Goal: Communication & Community: Answer question/provide support

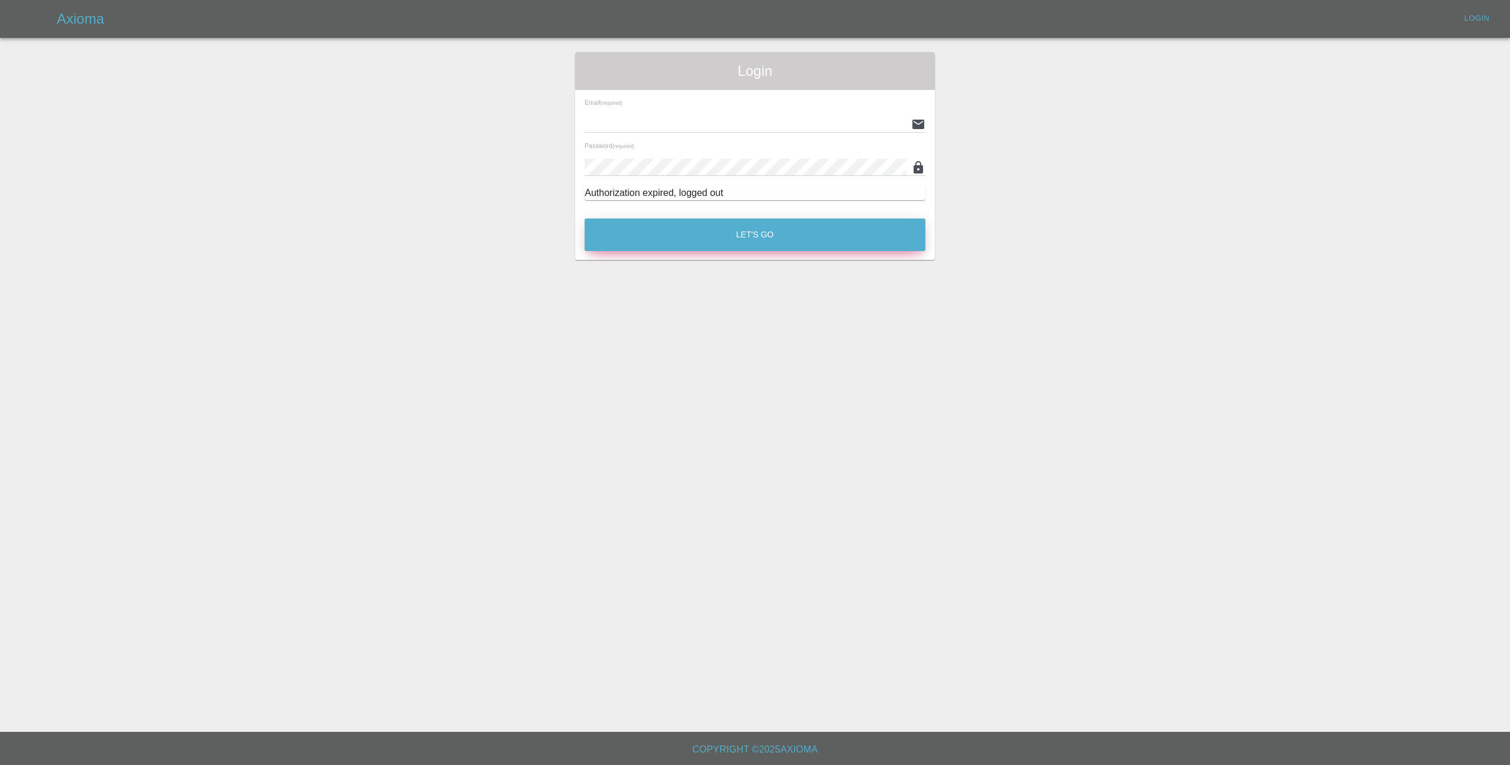
type input "[EMAIL_ADDRESS][DOMAIN_NAME]"
click at [728, 227] on button "Let's Go" at bounding box center [755, 234] width 341 height 33
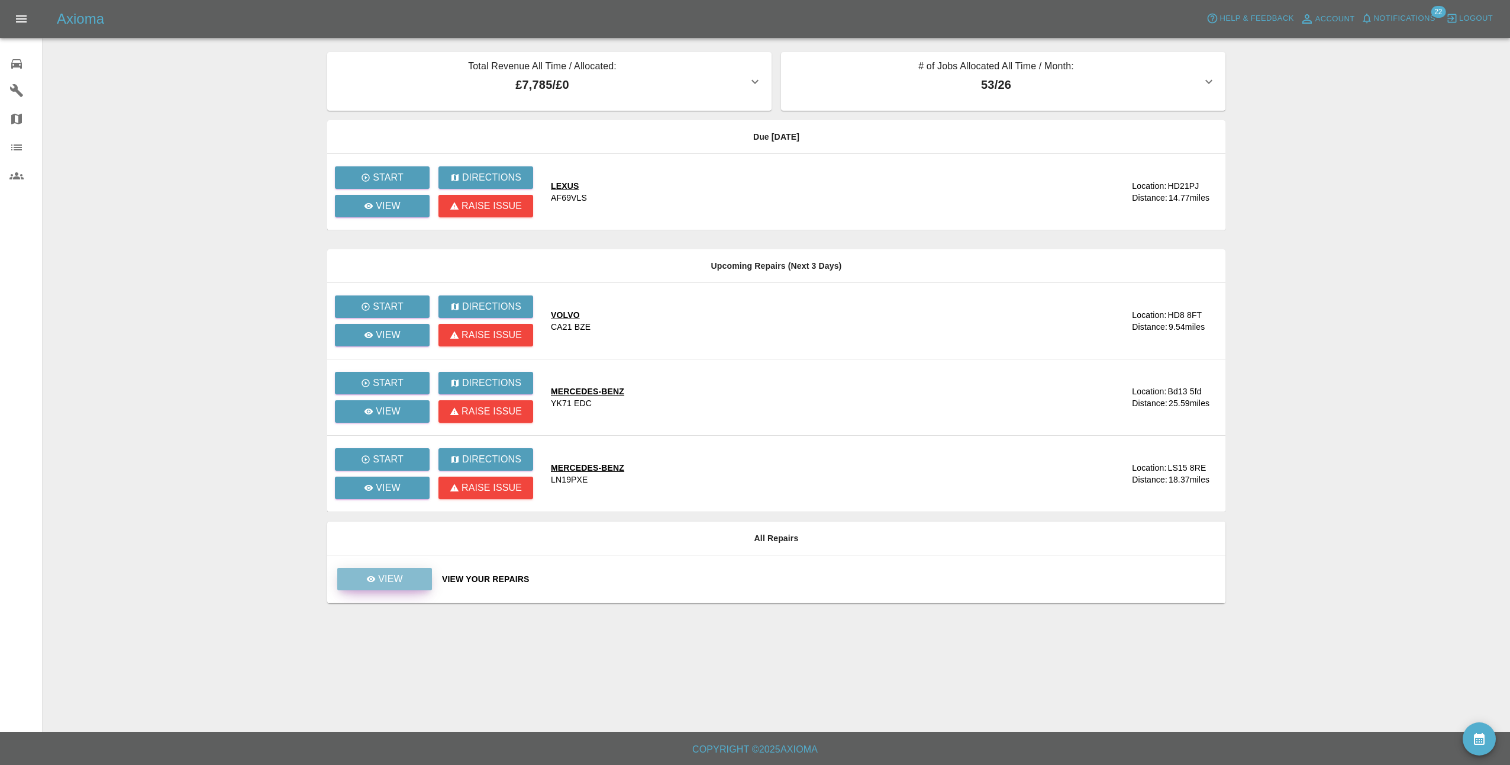
click at [387, 577] on p "View" at bounding box center [390, 579] width 25 height 14
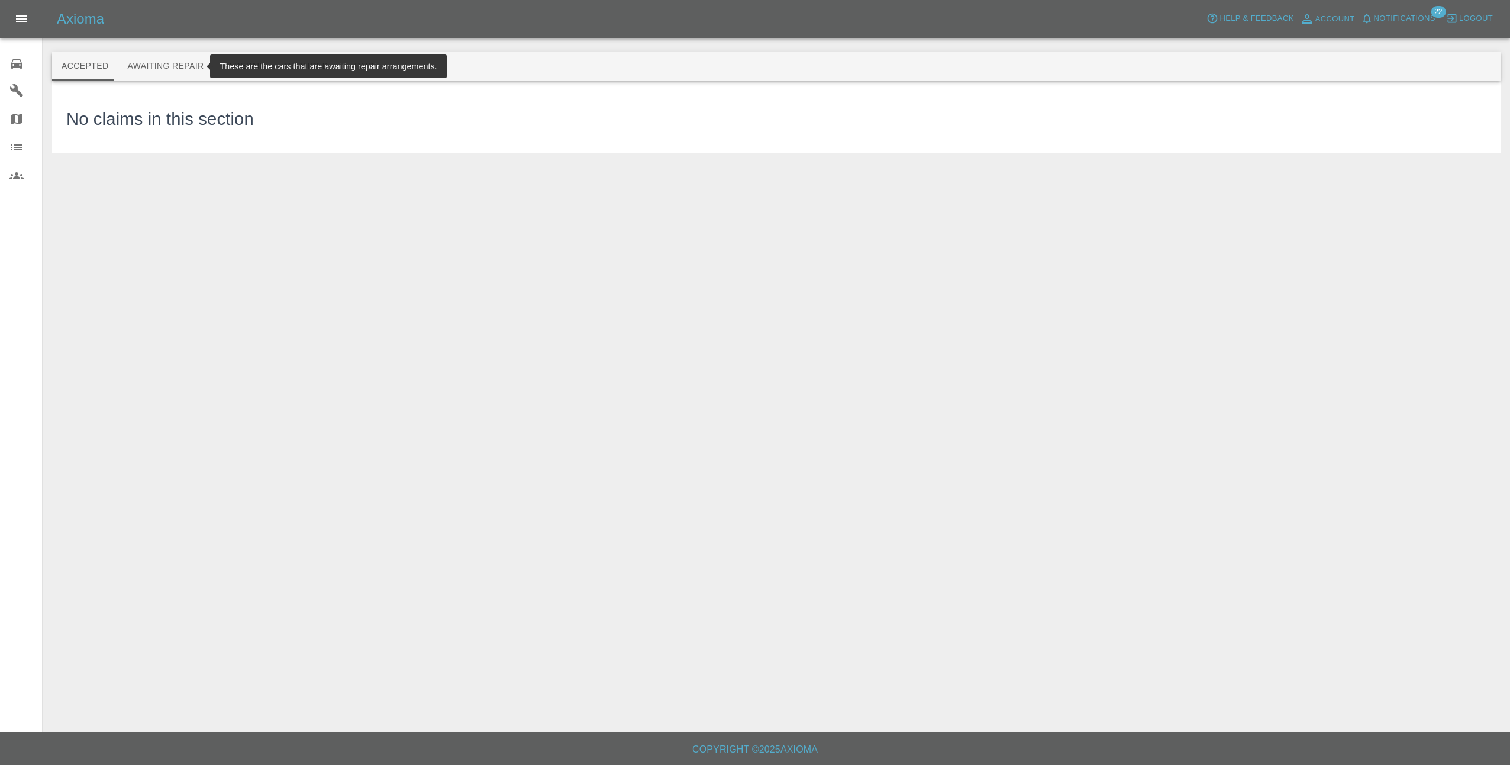
click at [153, 70] on button "Awaiting Repair" at bounding box center [165, 66] width 95 height 28
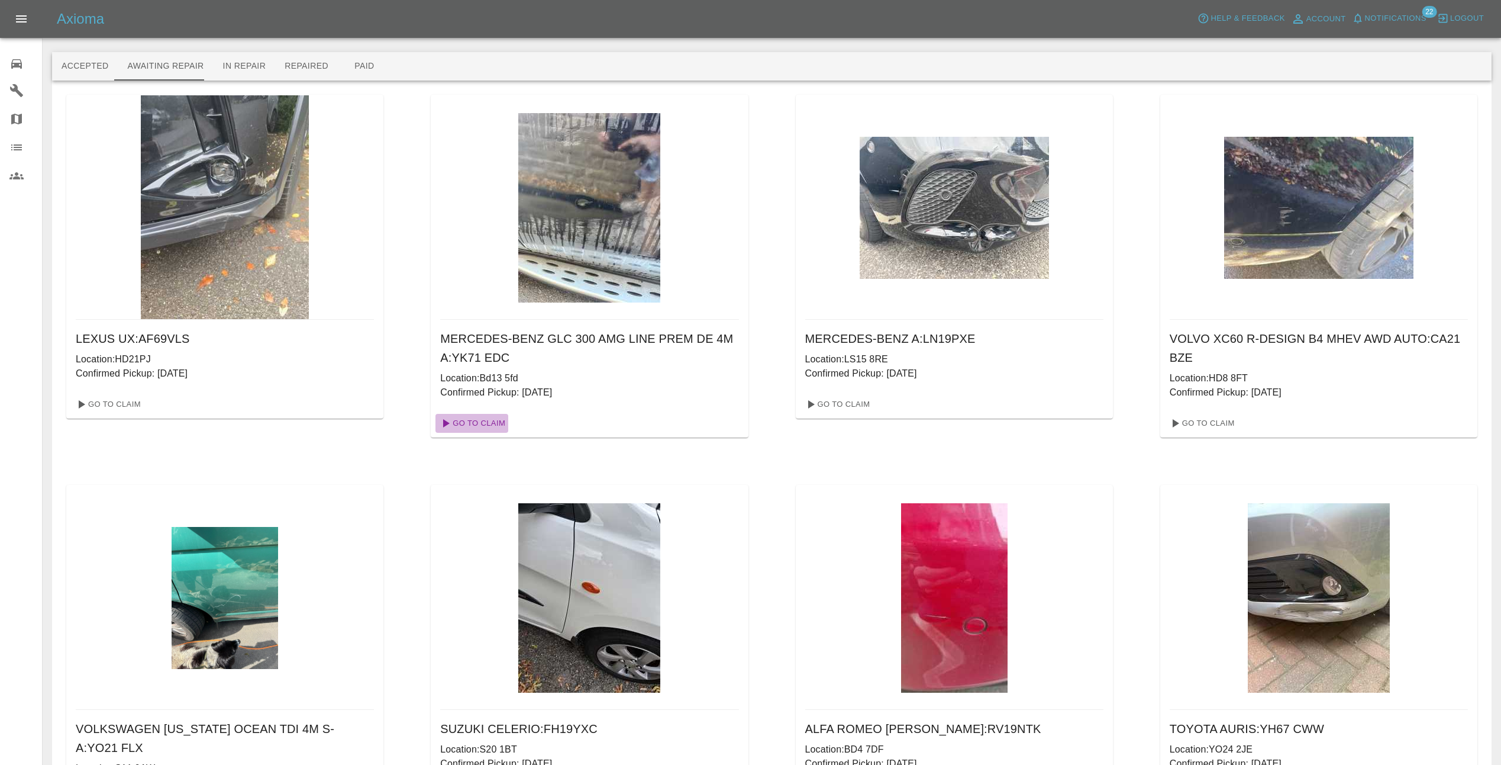
click at [479, 420] on link "Go To Claim" at bounding box center [472, 423] width 73 height 19
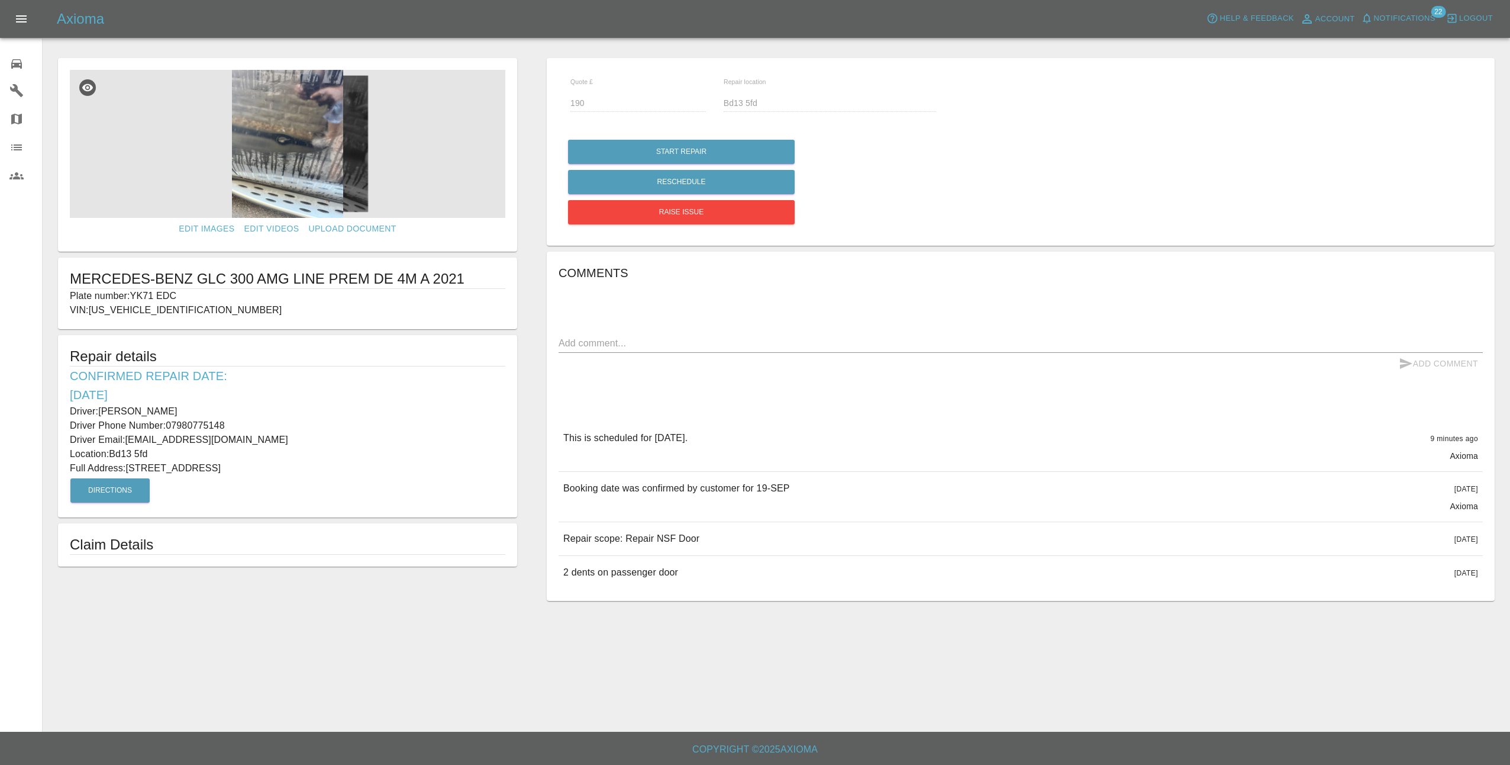
click at [663, 338] on textarea at bounding box center [1021, 343] width 924 height 14
type textarea "courtsey message sent [DATE] but no reply as of yet"
click at [1407, 363] on icon "submit" at bounding box center [1406, 363] width 14 height 14
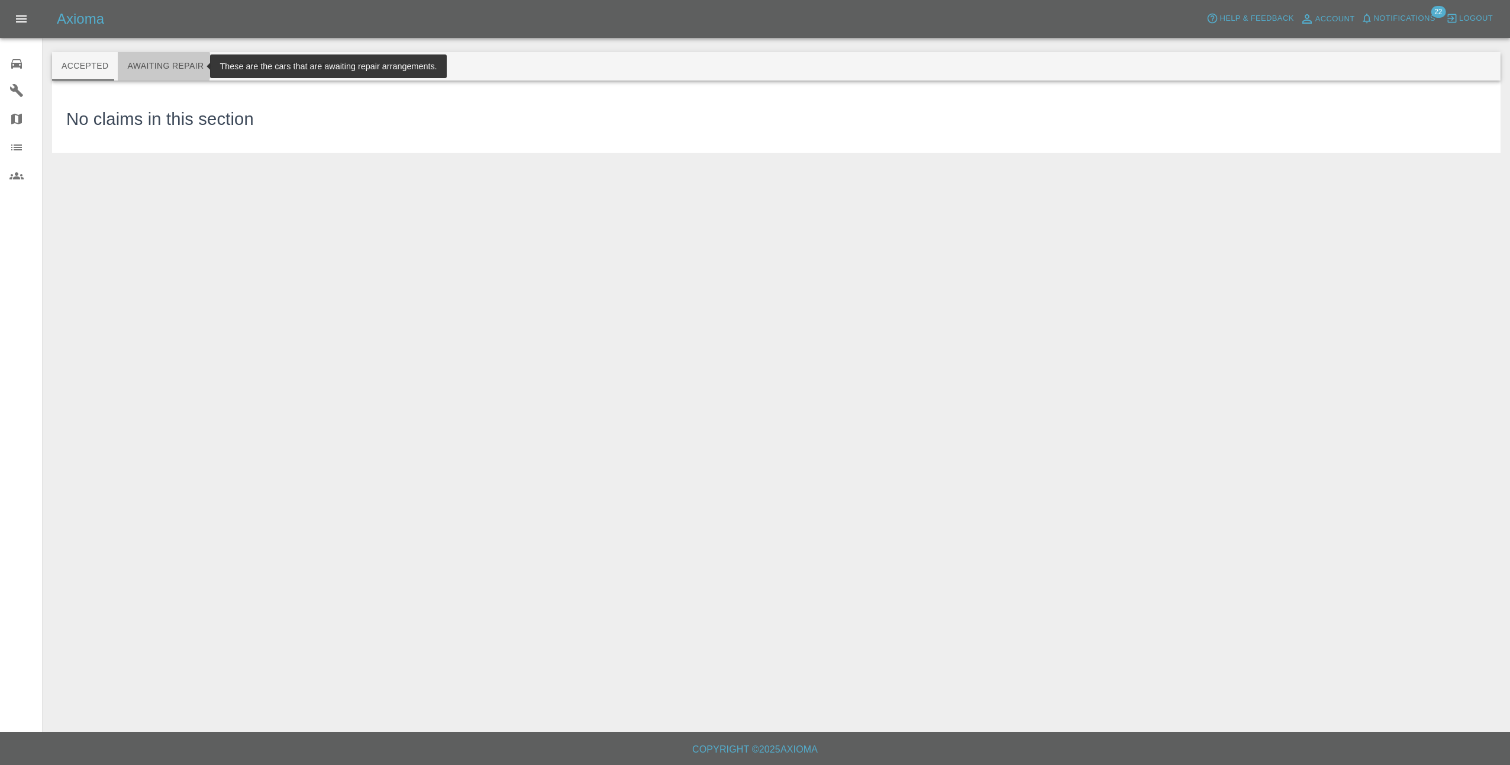
click at [147, 66] on button "Awaiting Repair" at bounding box center [165, 66] width 95 height 28
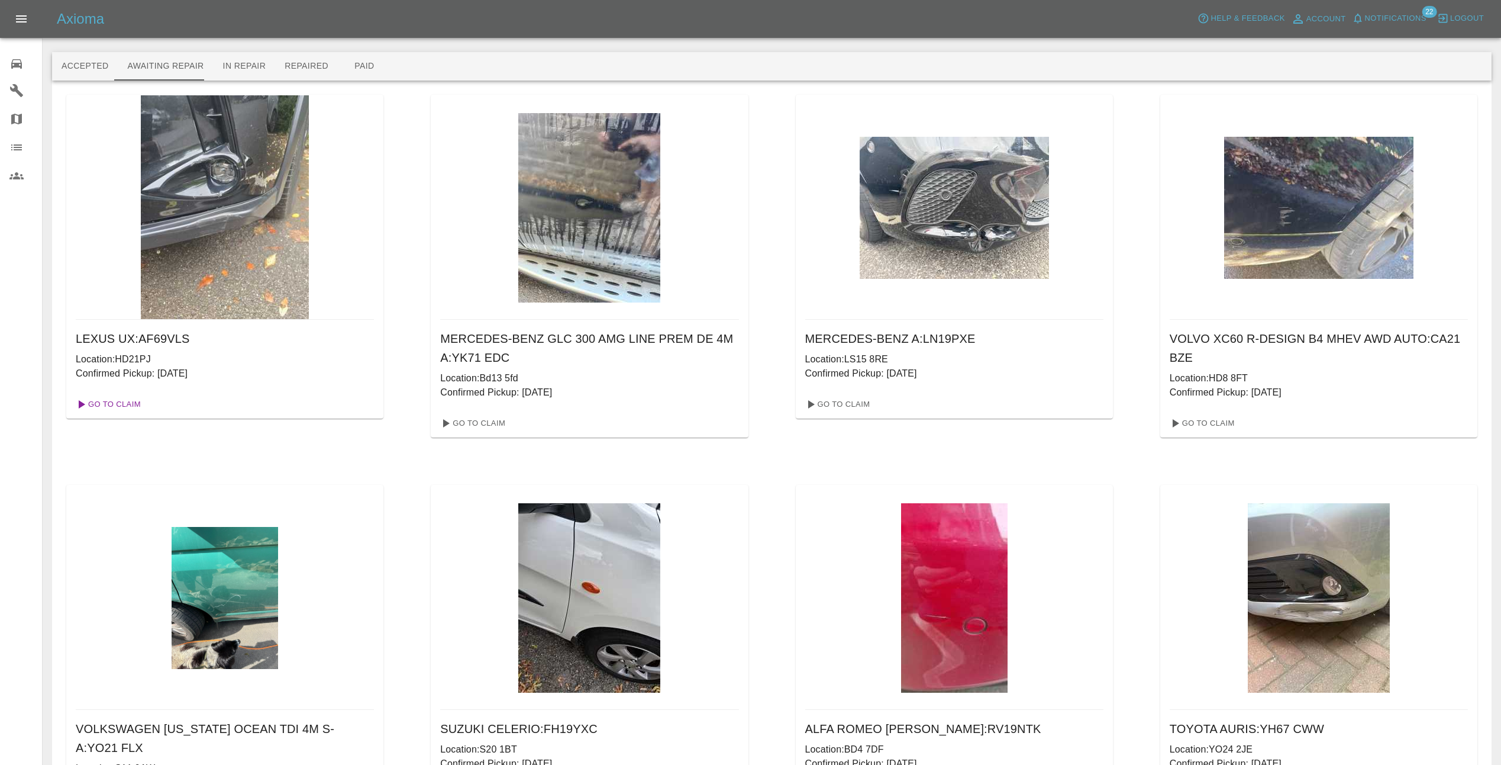
click at [125, 404] on link "Go To Claim" at bounding box center [107, 404] width 73 height 19
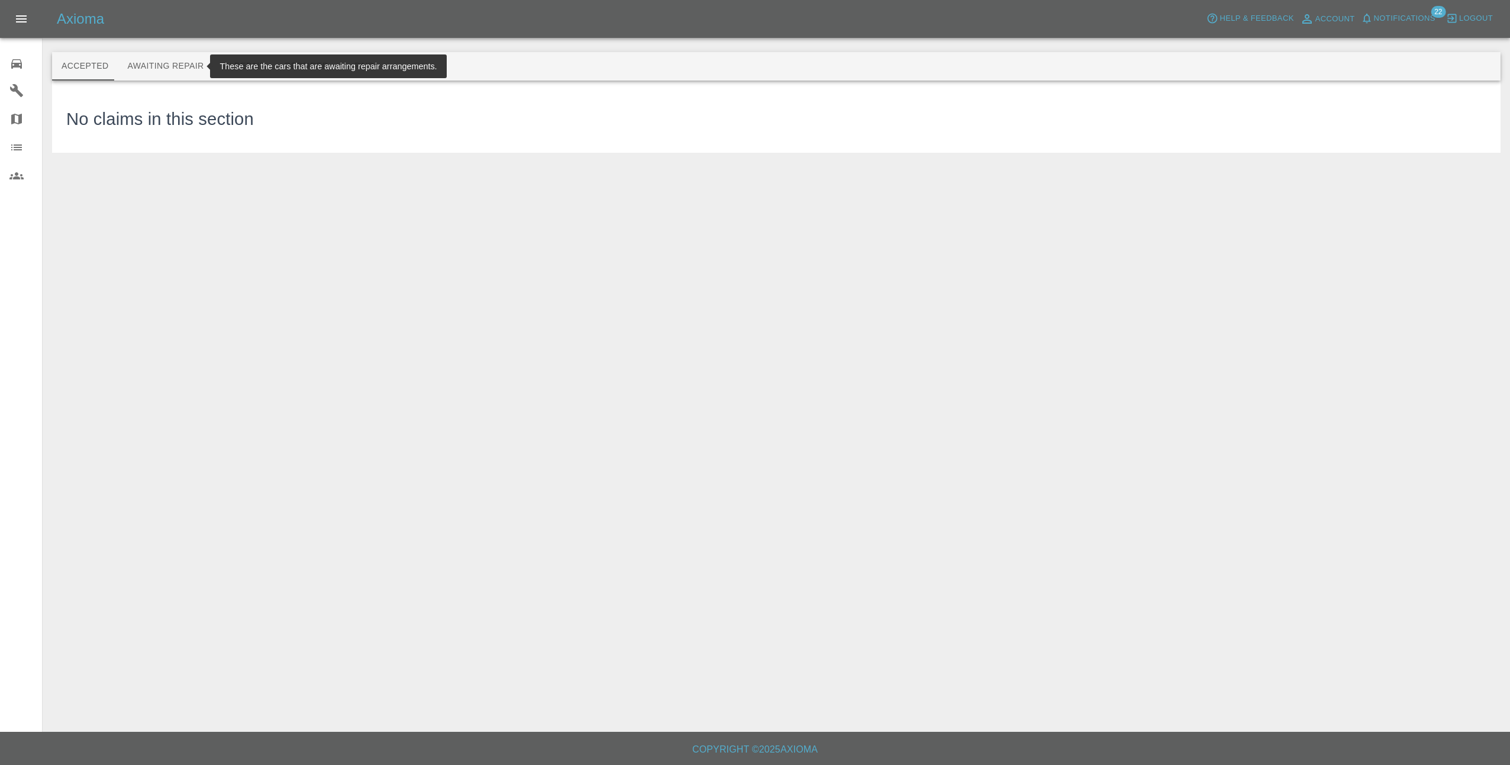
click at [179, 65] on button "Awaiting Repair" at bounding box center [165, 66] width 95 height 28
